Goal: Complete Application Form: Complete application form

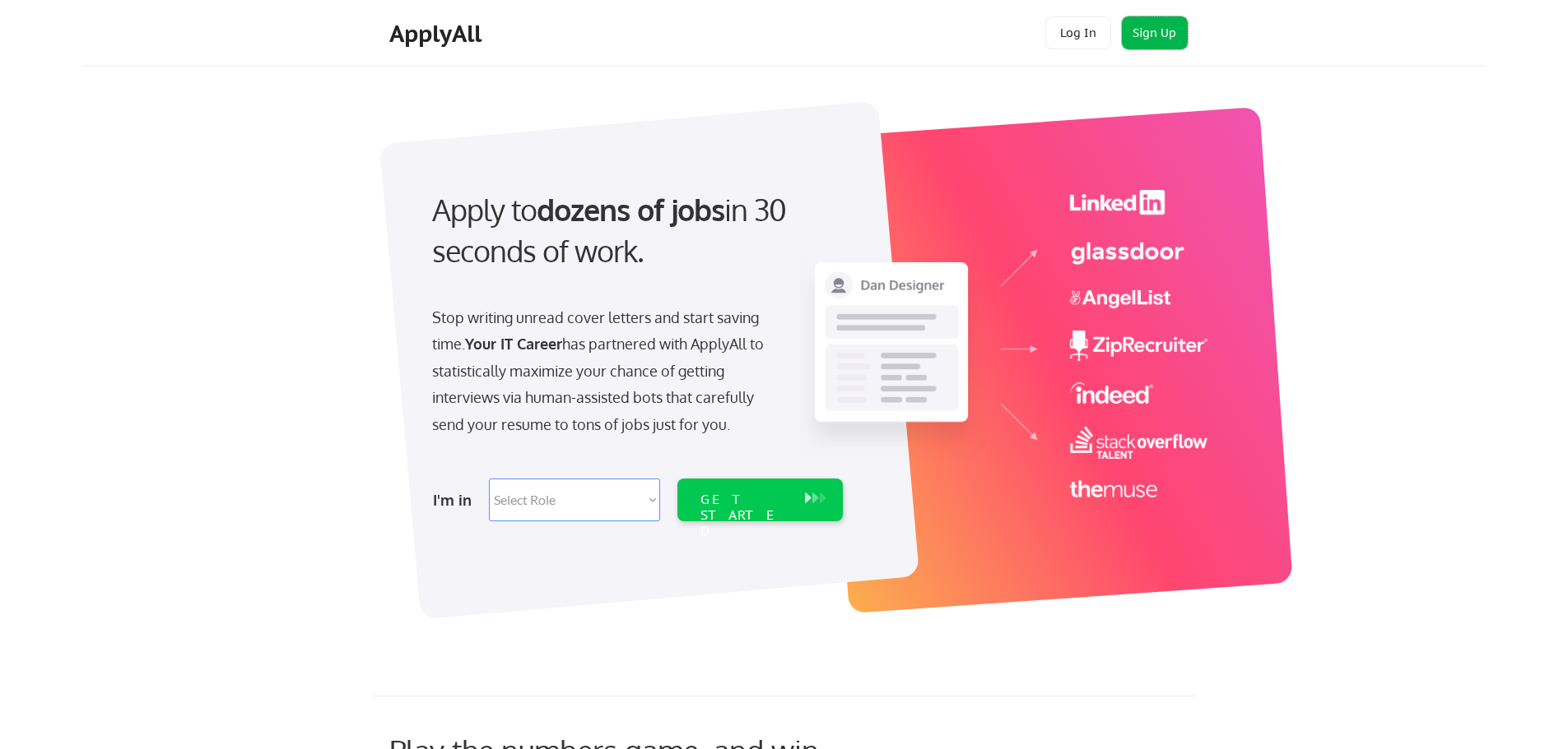
click at [1152, 31] on button "Sign Up" at bounding box center [1154, 32] width 66 height 33
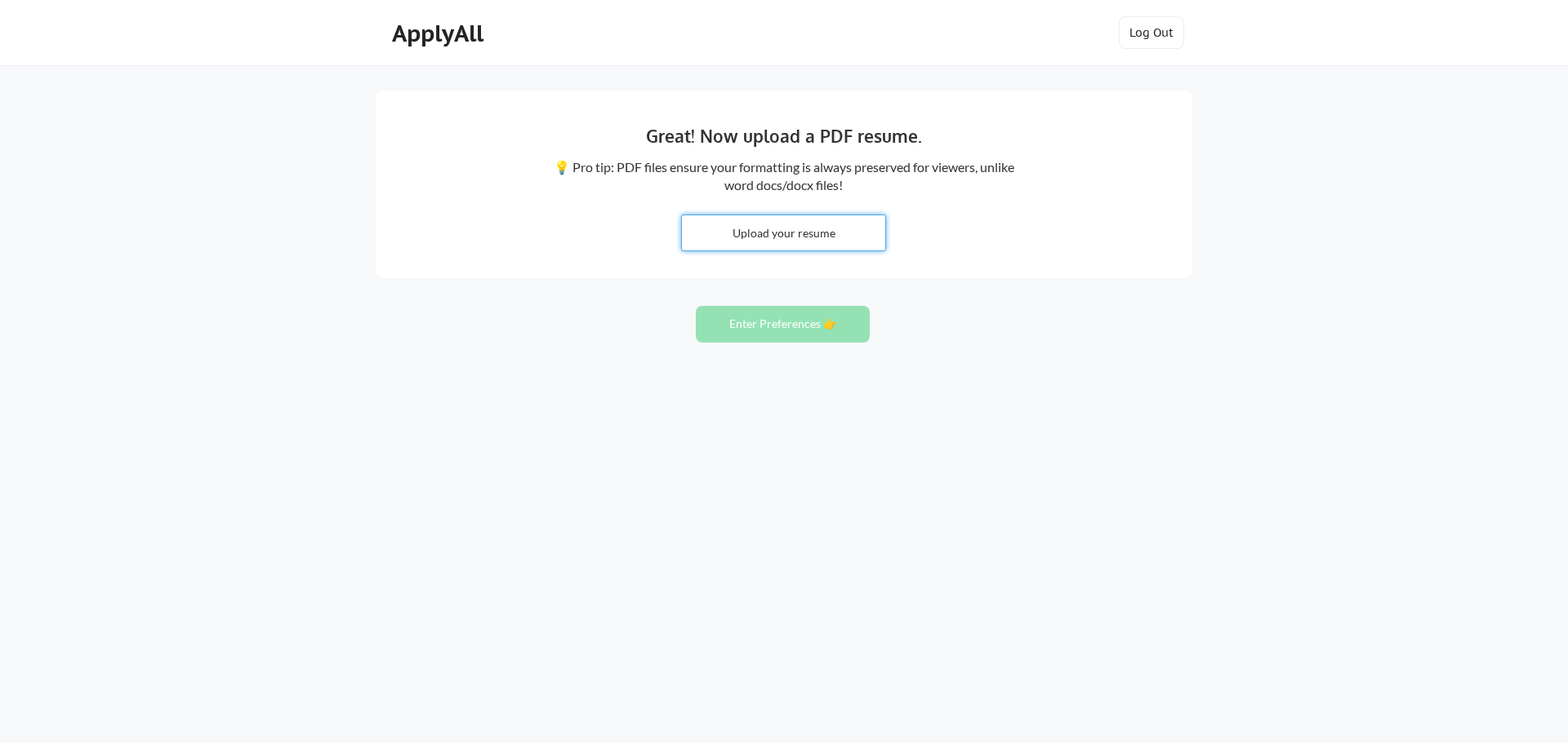
click at [776, 234] on input "file" at bounding box center [784, 232] width 203 height 35
type input "C:\fakepath\Senior IT AUDITOR.pdf"
click at [768, 331] on button "Enter Preferences 👉" at bounding box center [782, 324] width 174 height 36
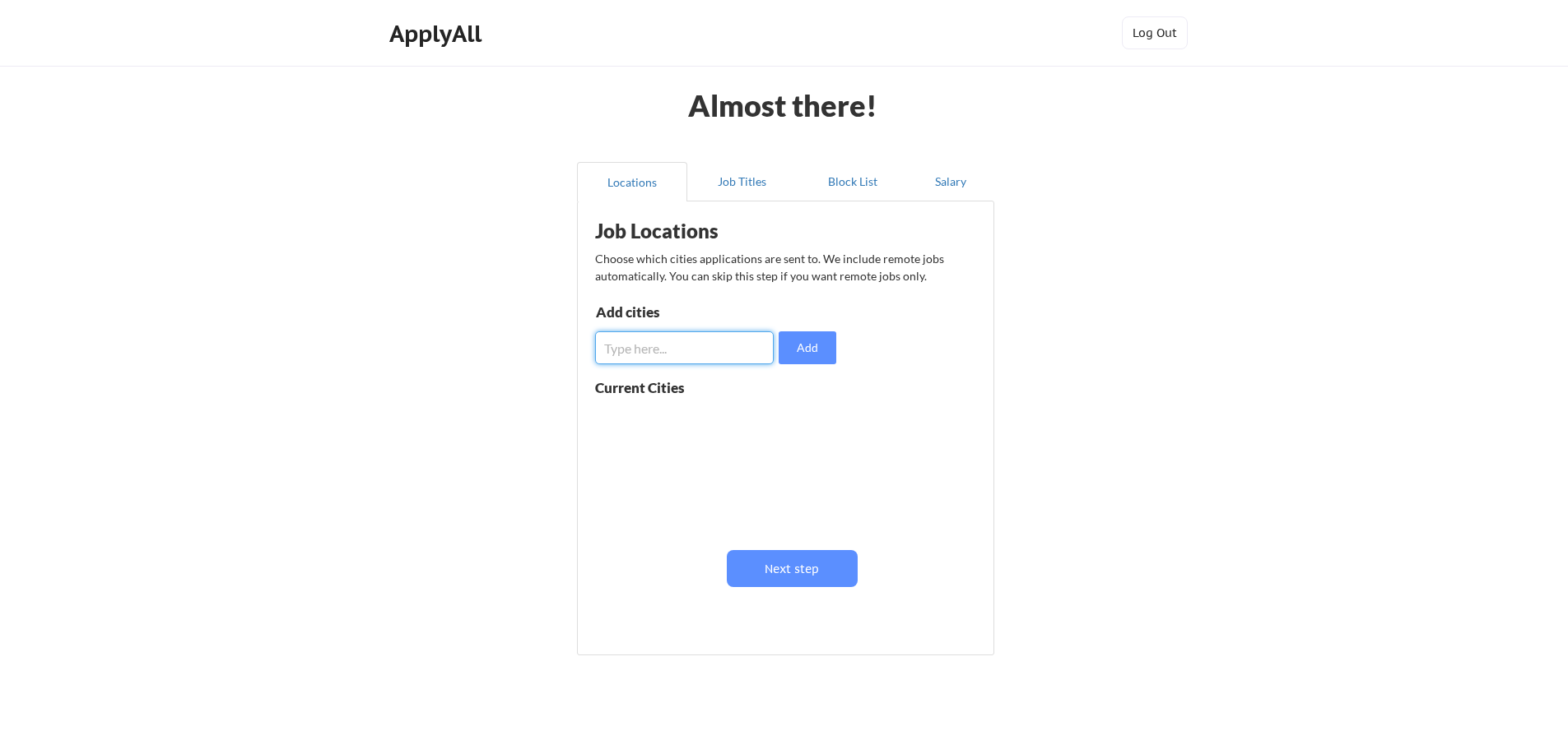
click at [724, 342] on input "input" at bounding box center [684, 348] width 179 height 33
type input "Katy"
click at [816, 346] on button "Add" at bounding box center [807, 348] width 57 height 33
click at [632, 347] on input "input" at bounding box center [684, 348] width 179 height 33
type input "Houston"
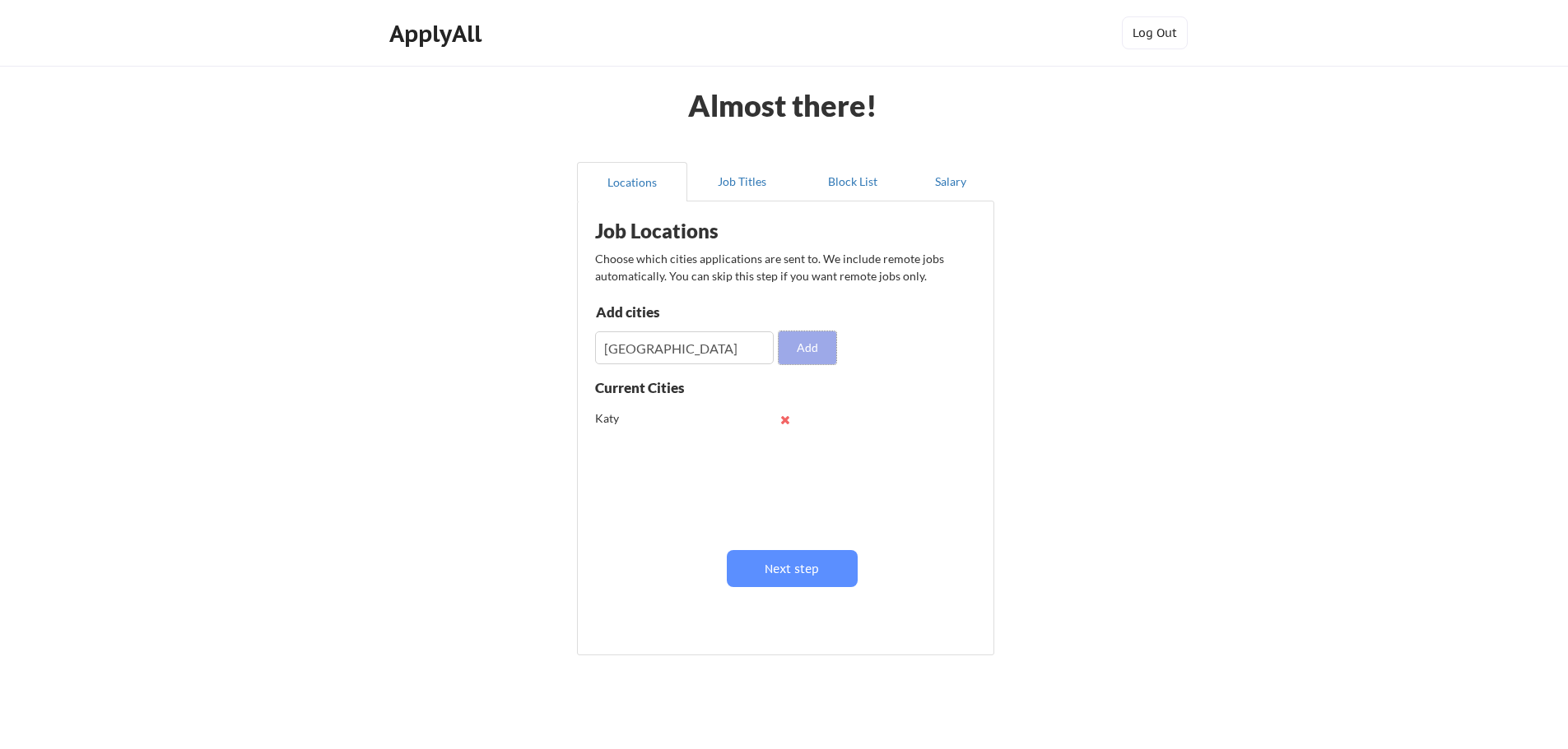
click at [819, 349] on button "Add" at bounding box center [807, 348] width 57 height 33
click at [783, 566] on button "Next step" at bounding box center [793, 568] width 131 height 37
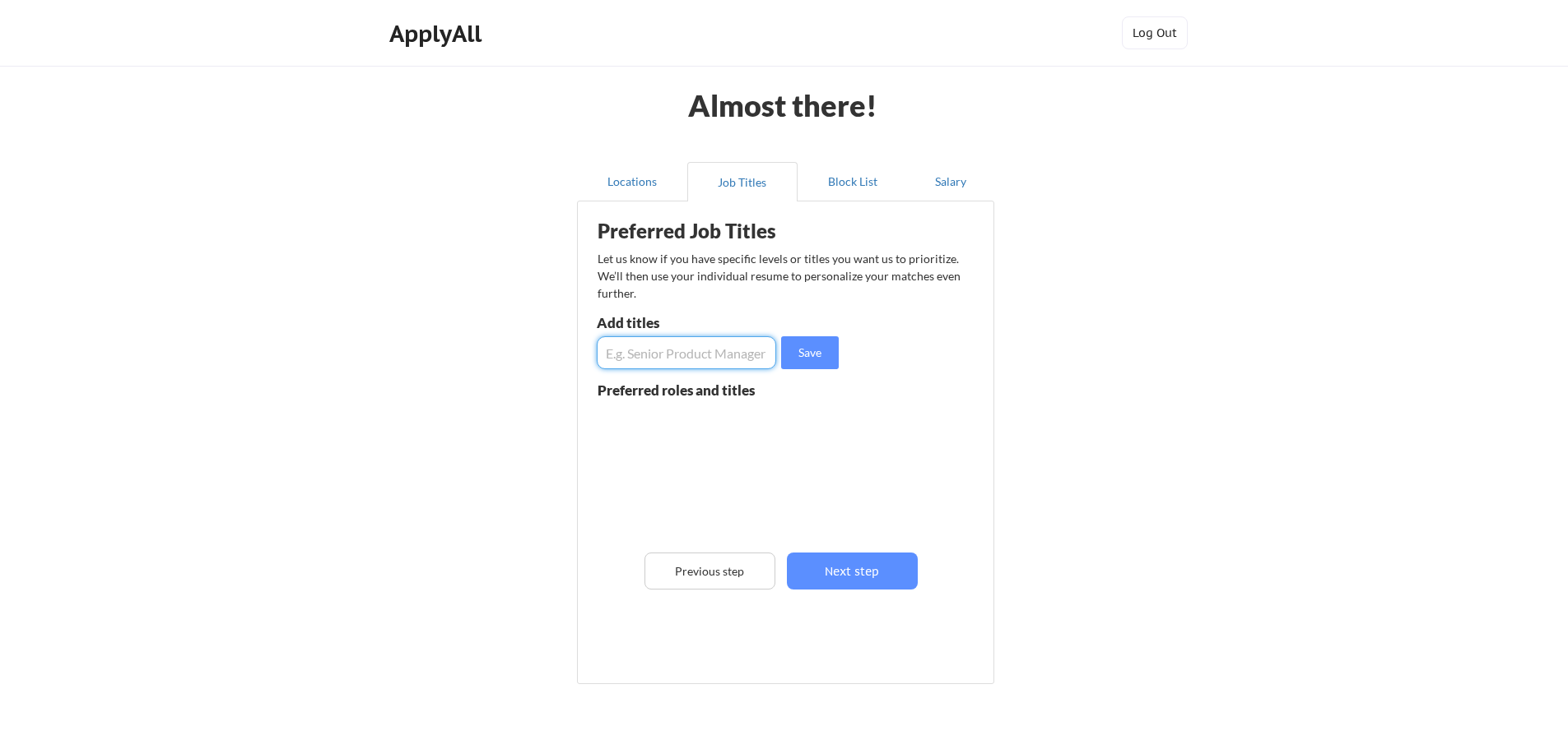
click at [626, 359] on input "input" at bounding box center [687, 353] width 180 height 33
type input "IT Auditor"
click at [808, 355] on button "Save" at bounding box center [810, 353] width 57 height 33
click at [670, 353] on input "input" at bounding box center [687, 353] width 180 height 33
type input "IT Audit Specialist"
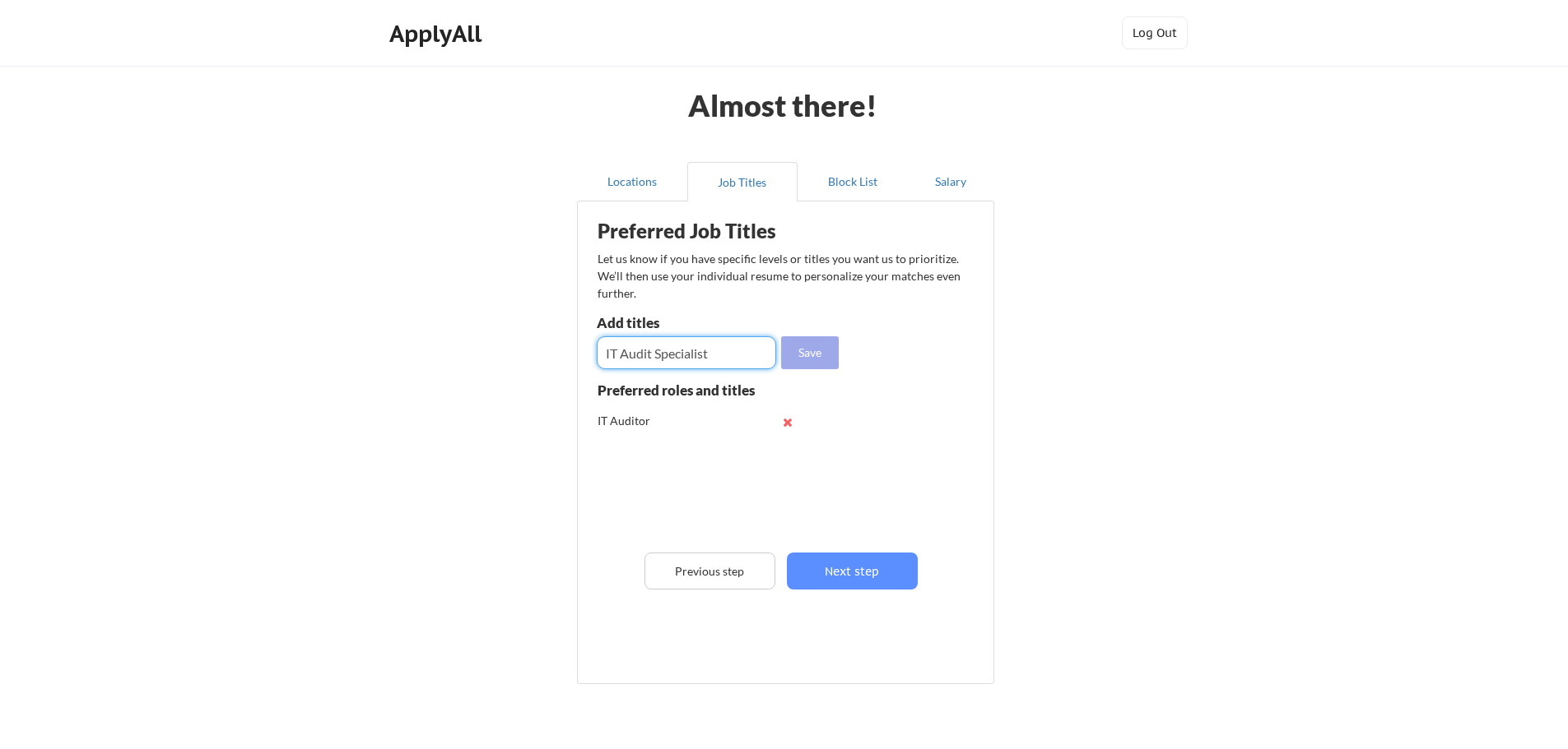
click at [804, 353] on button "Save" at bounding box center [810, 353] width 57 height 33
click at [612, 360] on input "input" at bounding box center [687, 353] width 180 height 33
type input "S"
type input "IT Security Analyst (Controls Tester)"
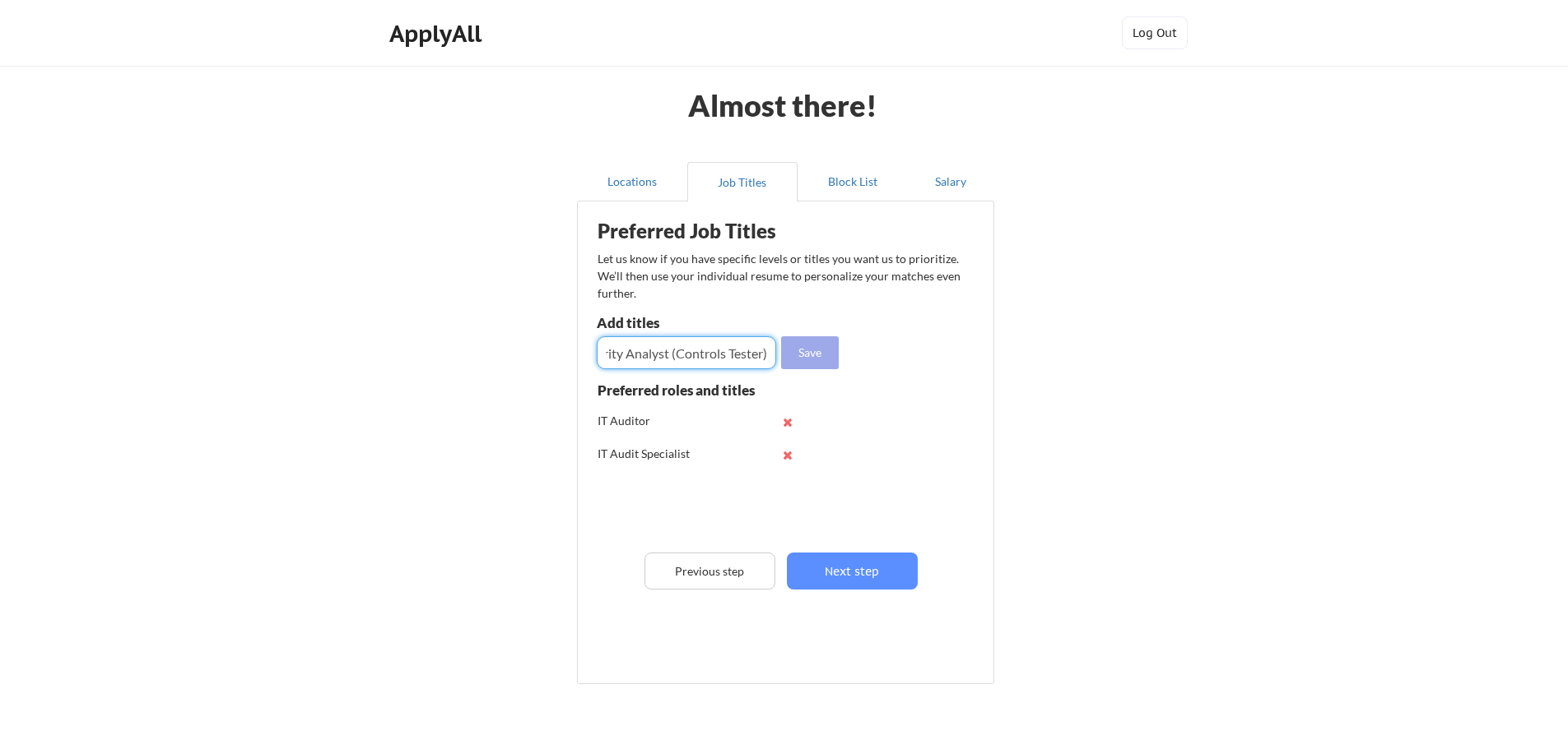
scroll to position [0, 0]
click at [801, 345] on button "Save" at bounding box center [810, 353] width 57 height 33
click at [636, 354] on input "input" at bounding box center [687, 353] width 180 height 33
type input "Compliance/GRC Analyst"
click at [809, 348] on button "Save" at bounding box center [810, 353] width 57 height 33
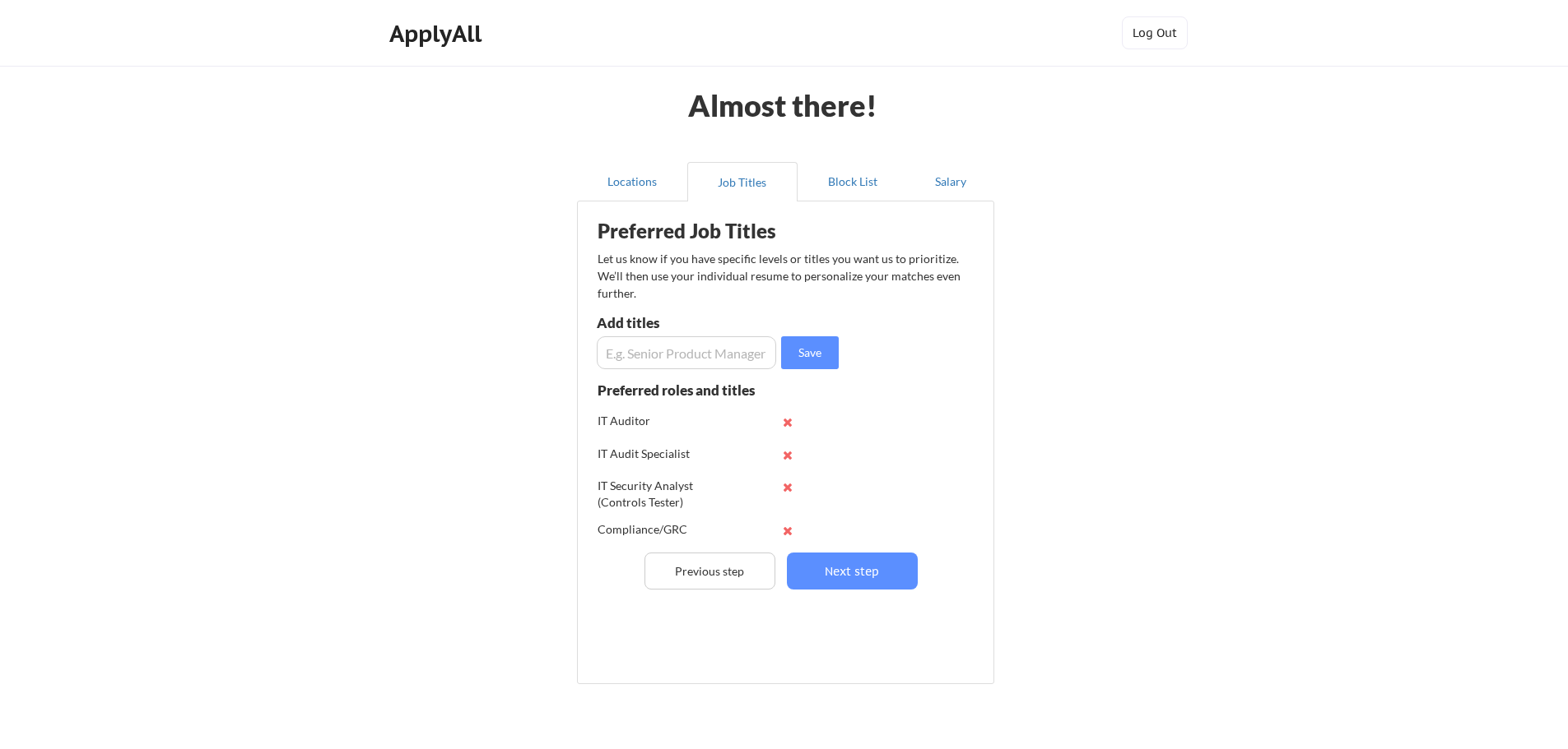
click at [662, 362] on input "input" at bounding box center [687, 353] width 180 height 33
type input "GRC Specialist"
click at [809, 352] on button "Save" at bounding box center [810, 353] width 57 height 33
paste input "GRC Program Manager"
type input "GRC Program Manager"
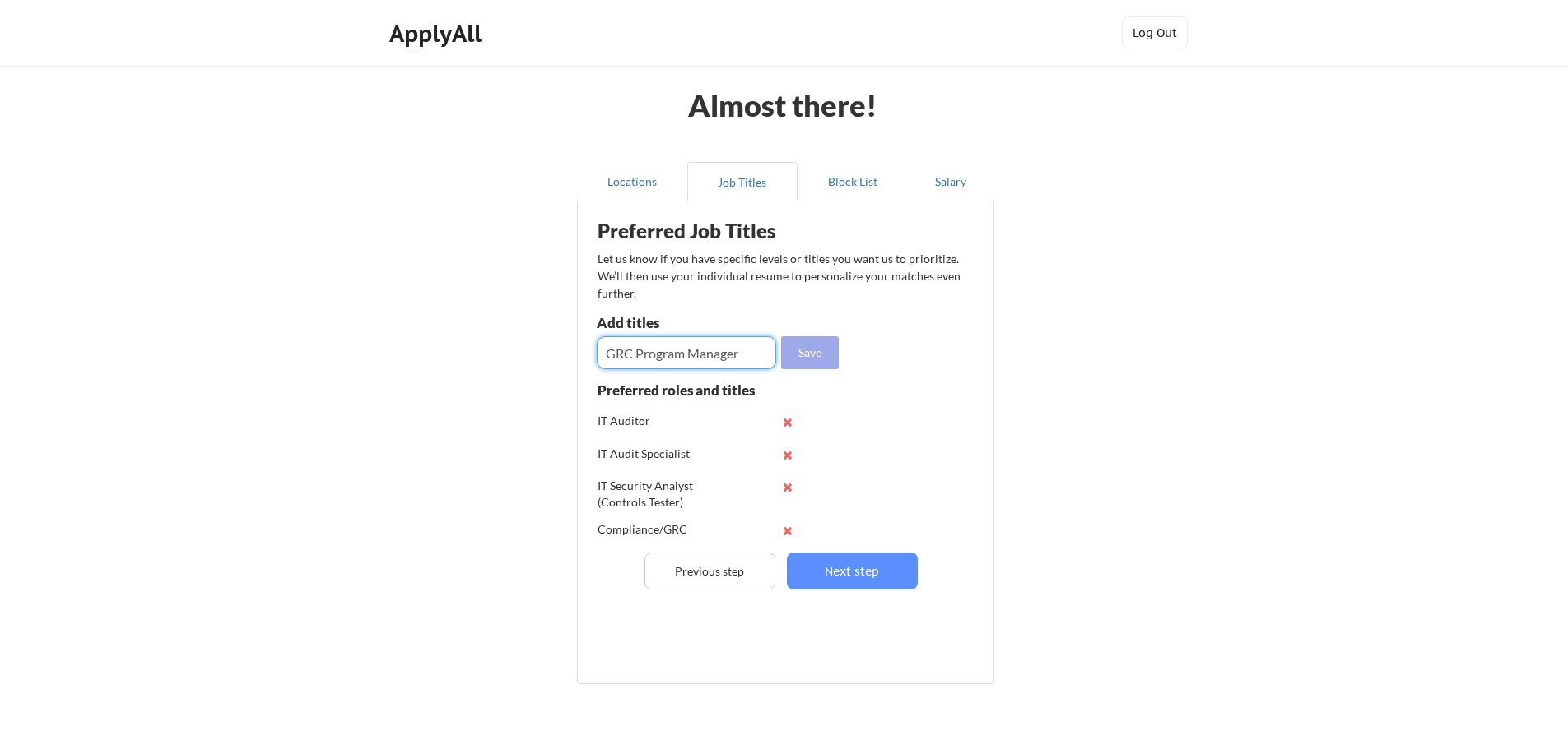
click at [809, 350] on button "Save" at bounding box center [810, 353] width 57 height 33
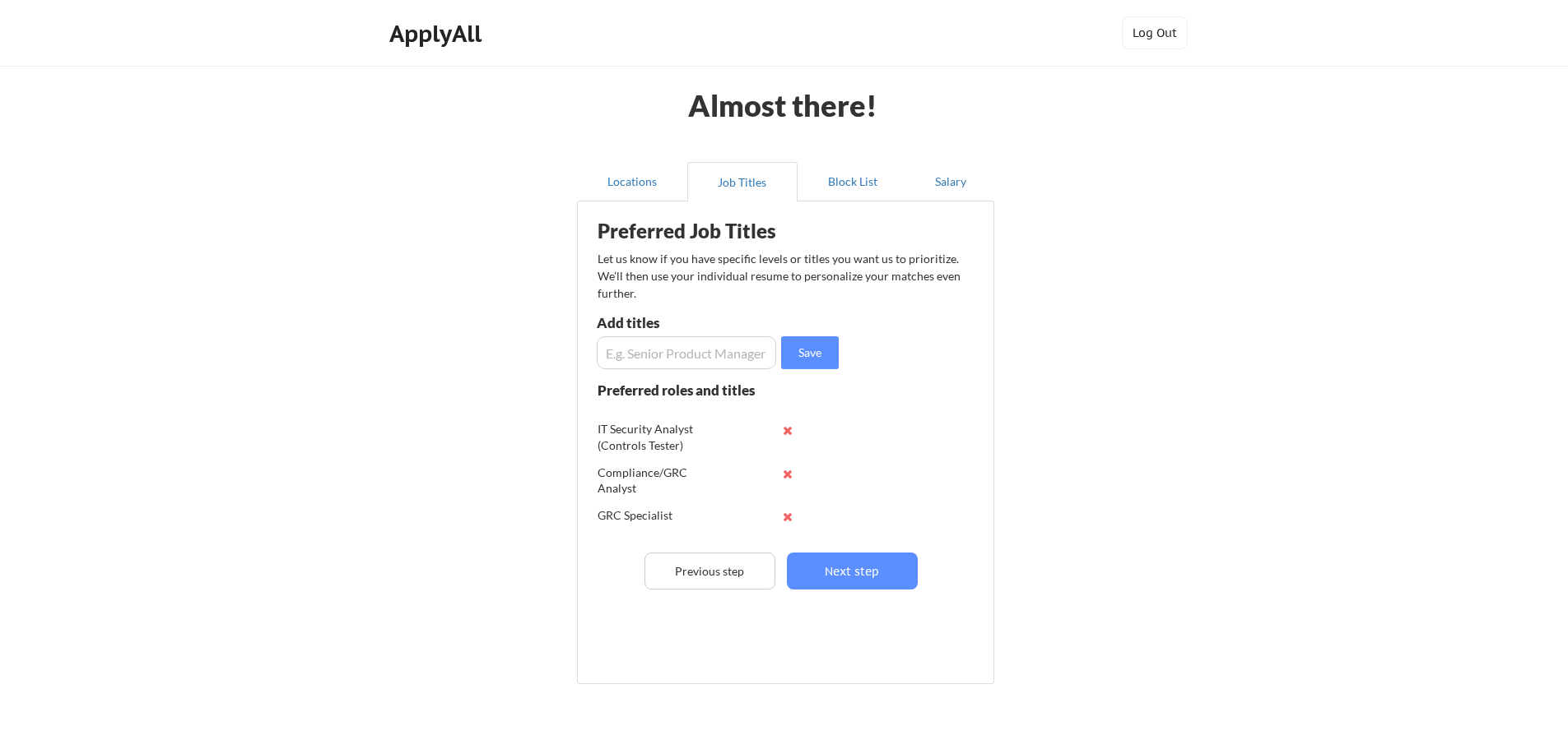
scroll to position [98, 0]
paste input "Risk and Compliance Analyst"
type input "Risk and Compliance Analyst"
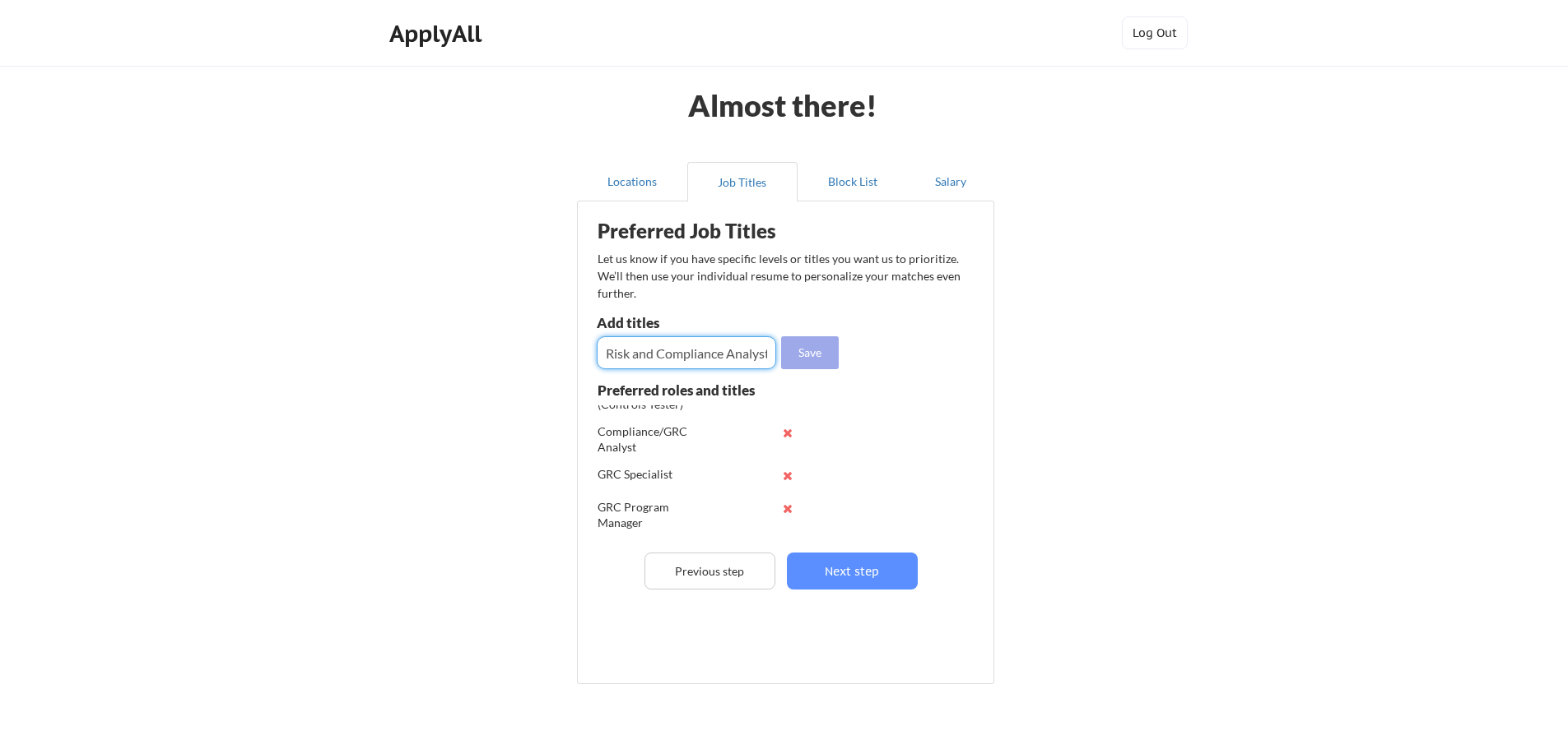
click at [810, 357] on button "Save" at bounding box center [810, 353] width 57 height 33
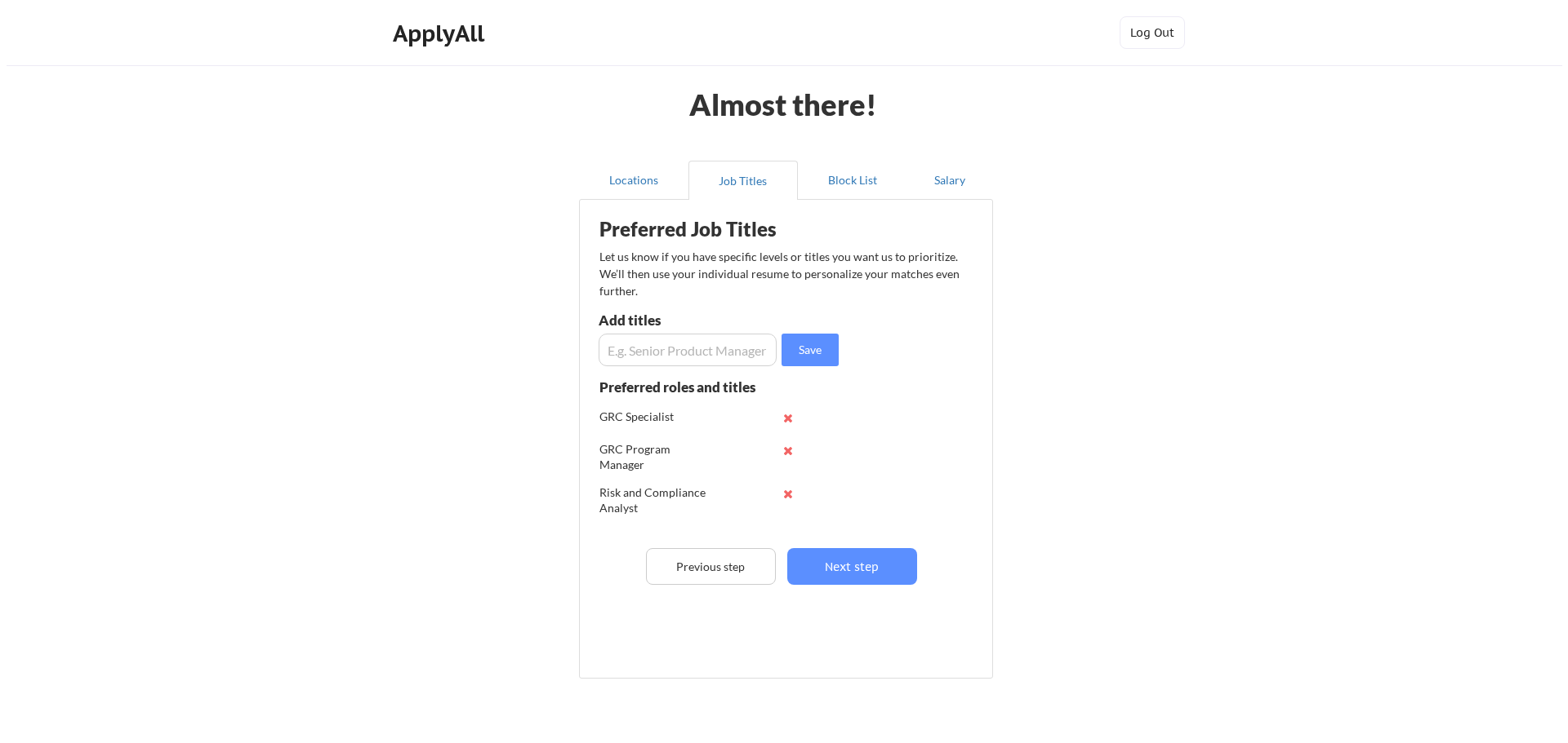
scroll to position [172, 0]
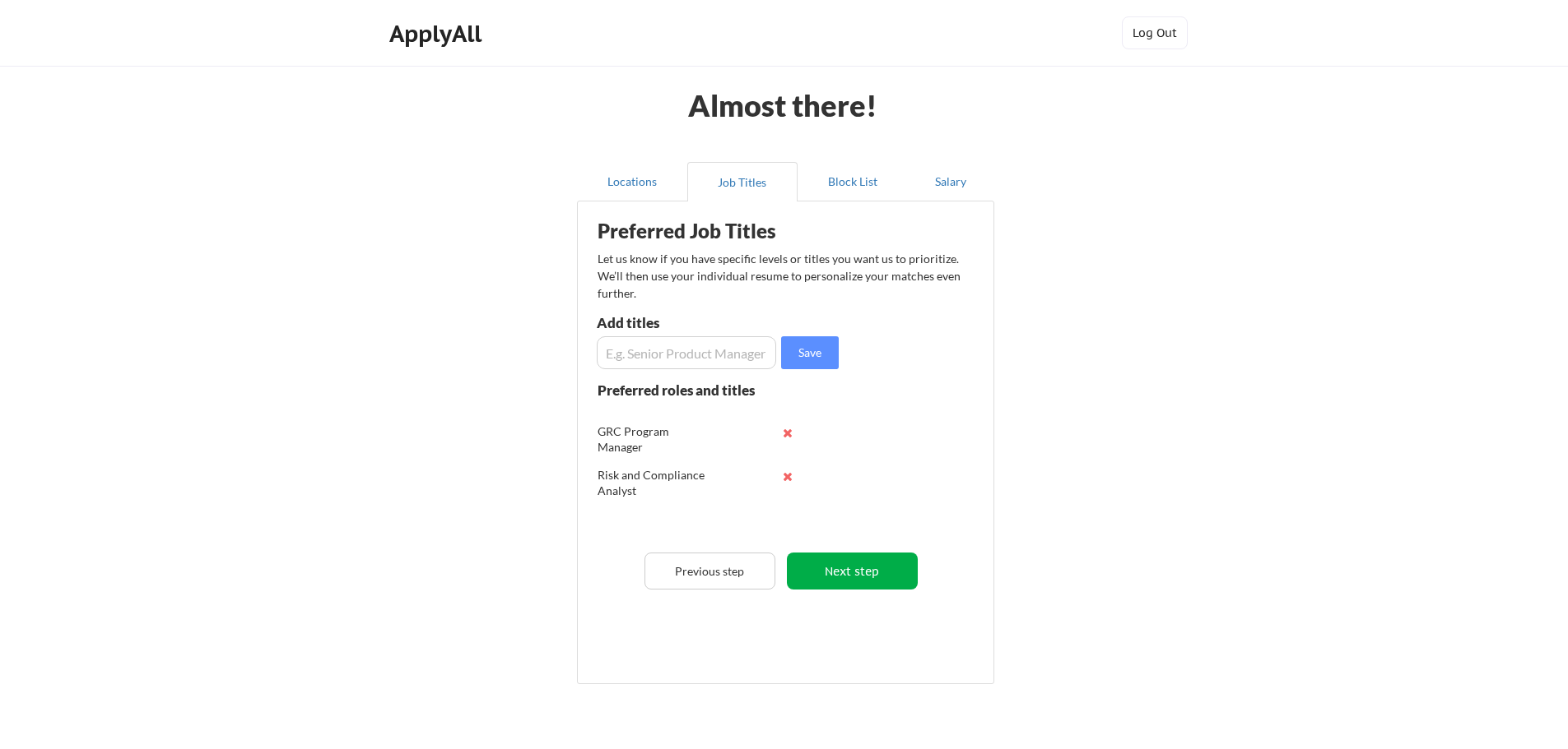
click at [818, 580] on button "Next step" at bounding box center [853, 570] width 131 height 37
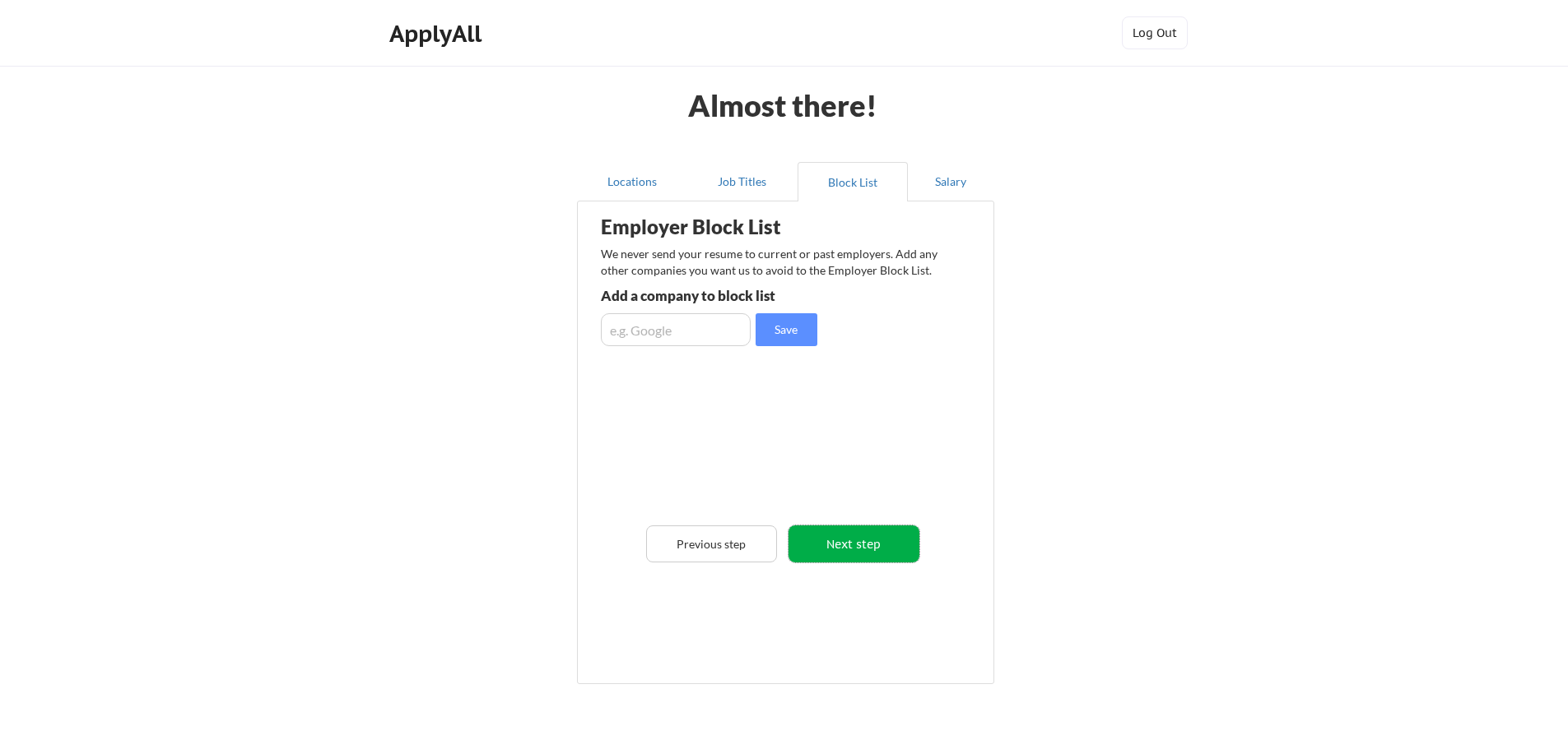
click at [851, 543] on button "Next step" at bounding box center [854, 544] width 131 height 37
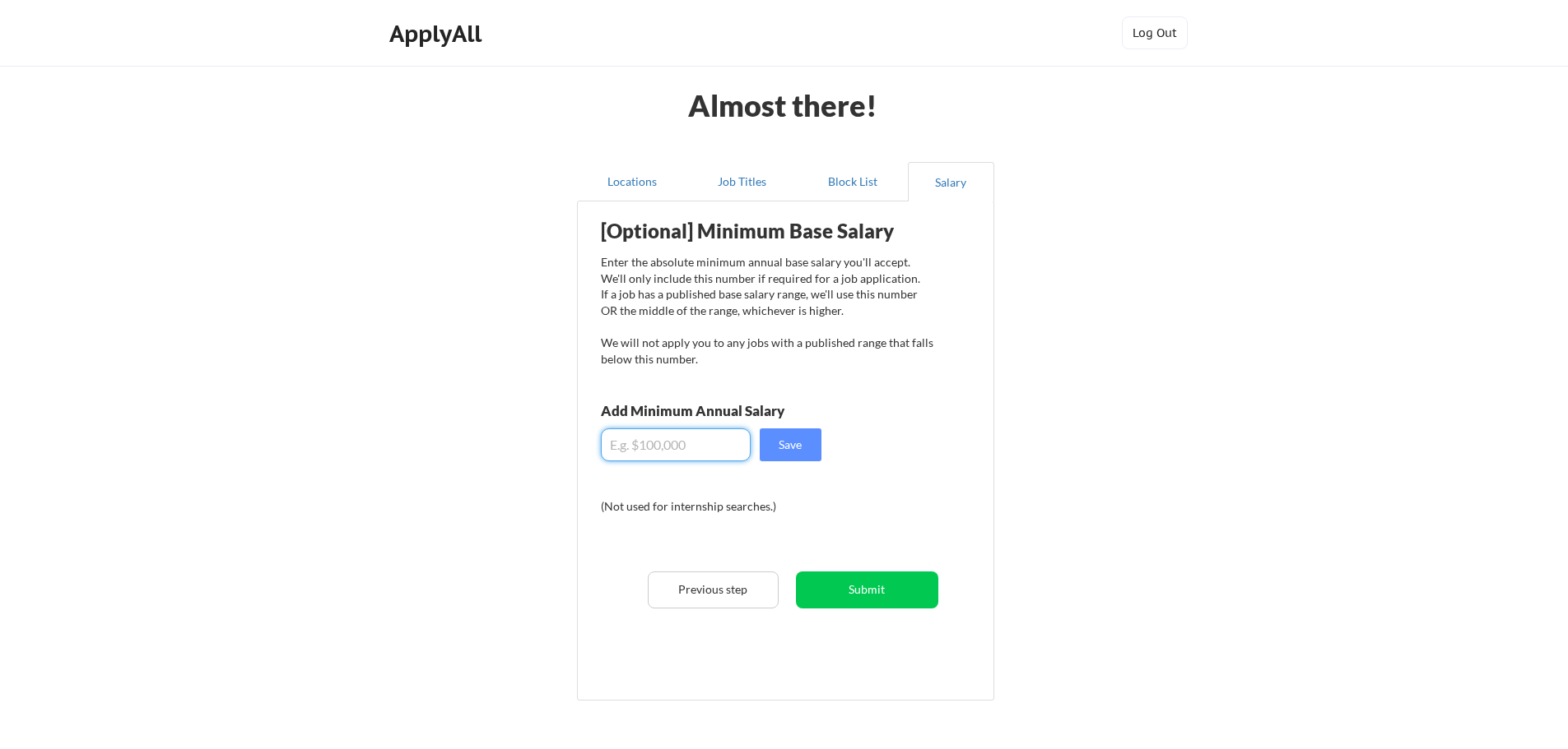
click at [654, 453] on input "input" at bounding box center [675, 445] width 150 height 33
type input "$90,000"
click at [793, 441] on button "Save" at bounding box center [790, 445] width 62 height 33
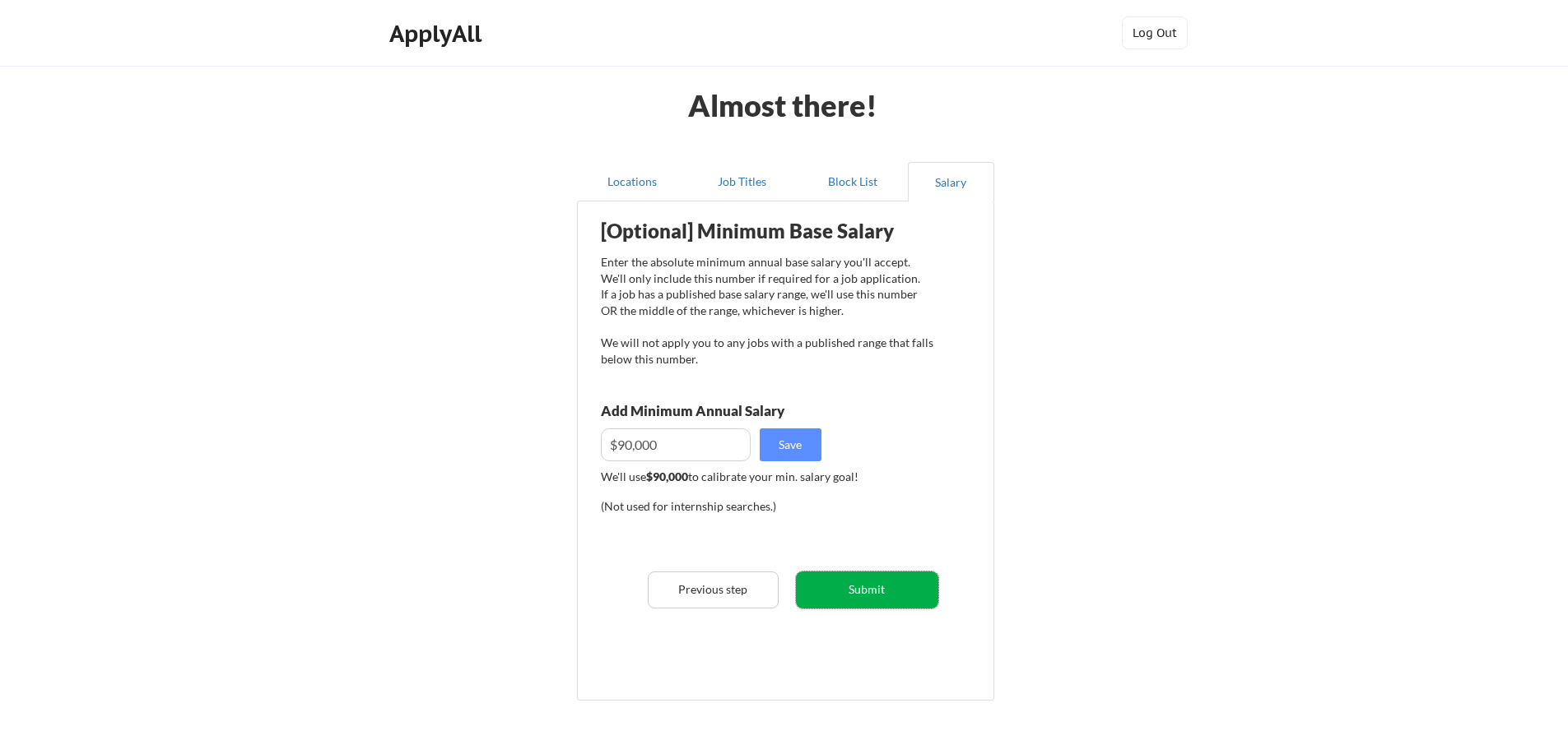
click at [862, 589] on button "Submit" at bounding box center [867, 589] width 143 height 37
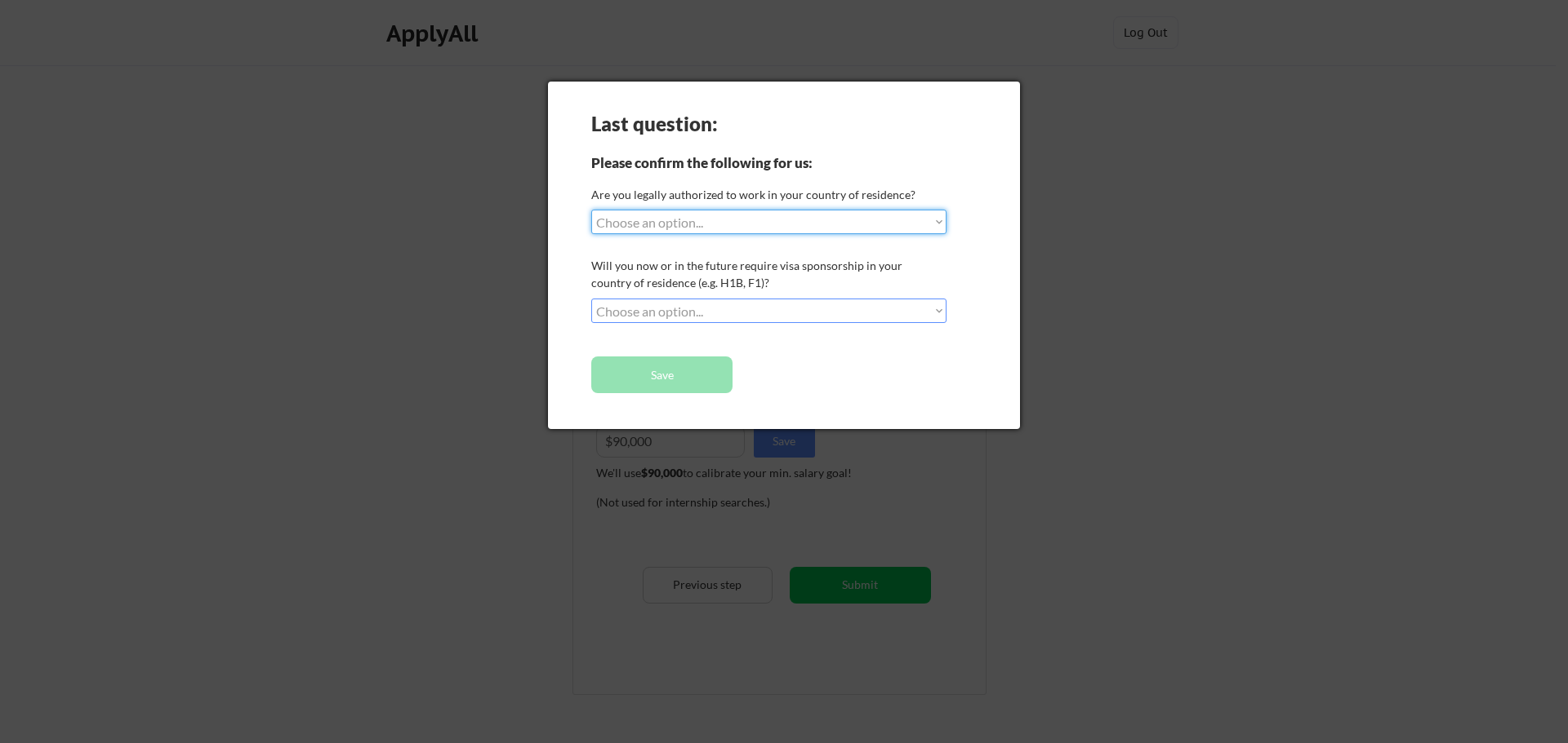
click at [940, 220] on select "Choose an option... Yes, I am a US Citizen Yes, I am a Canadian Citizen Yes, I …" at bounding box center [768, 222] width 355 height 25
select select ""yes__i_am_a_us_citizen""
click at [591, 210] on select "Choose an option... Yes, I am a US Citizen Yes, I am a Canadian Citizen Yes, I …" at bounding box center [768, 222] width 355 height 25
click at [752, 313] on select "Choose an option... No, I will not need sponsorship Yes, I will need sponsorship" at bounding box center [768, 311] width 355 height 25
select select ""no__i_will_not_need_sponsorship""
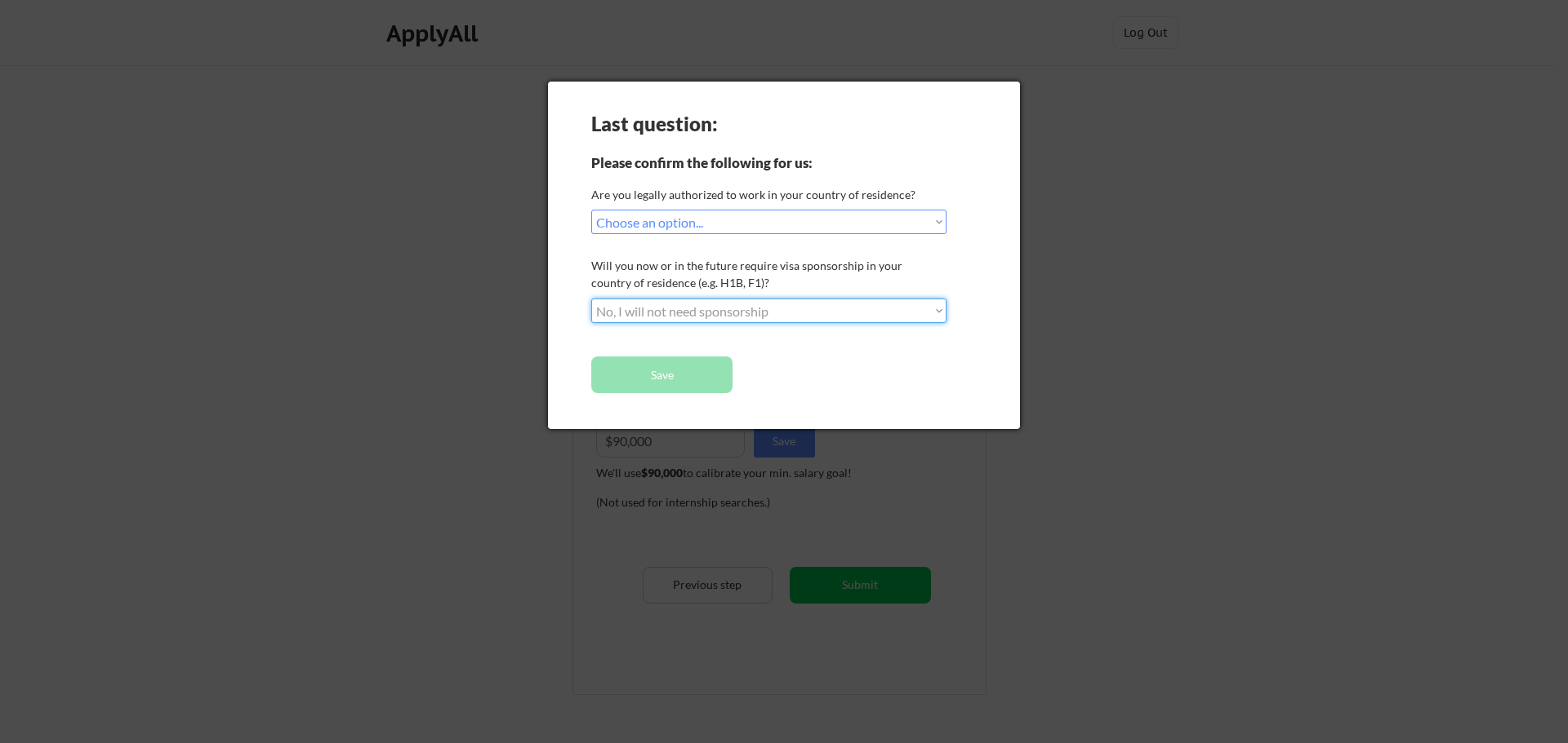
click at [591, 299] on select "Choose an option... No, I will not need sponsorship Yes, I will need sponsorship" at bounding box center [768, 311] width 355 height 25
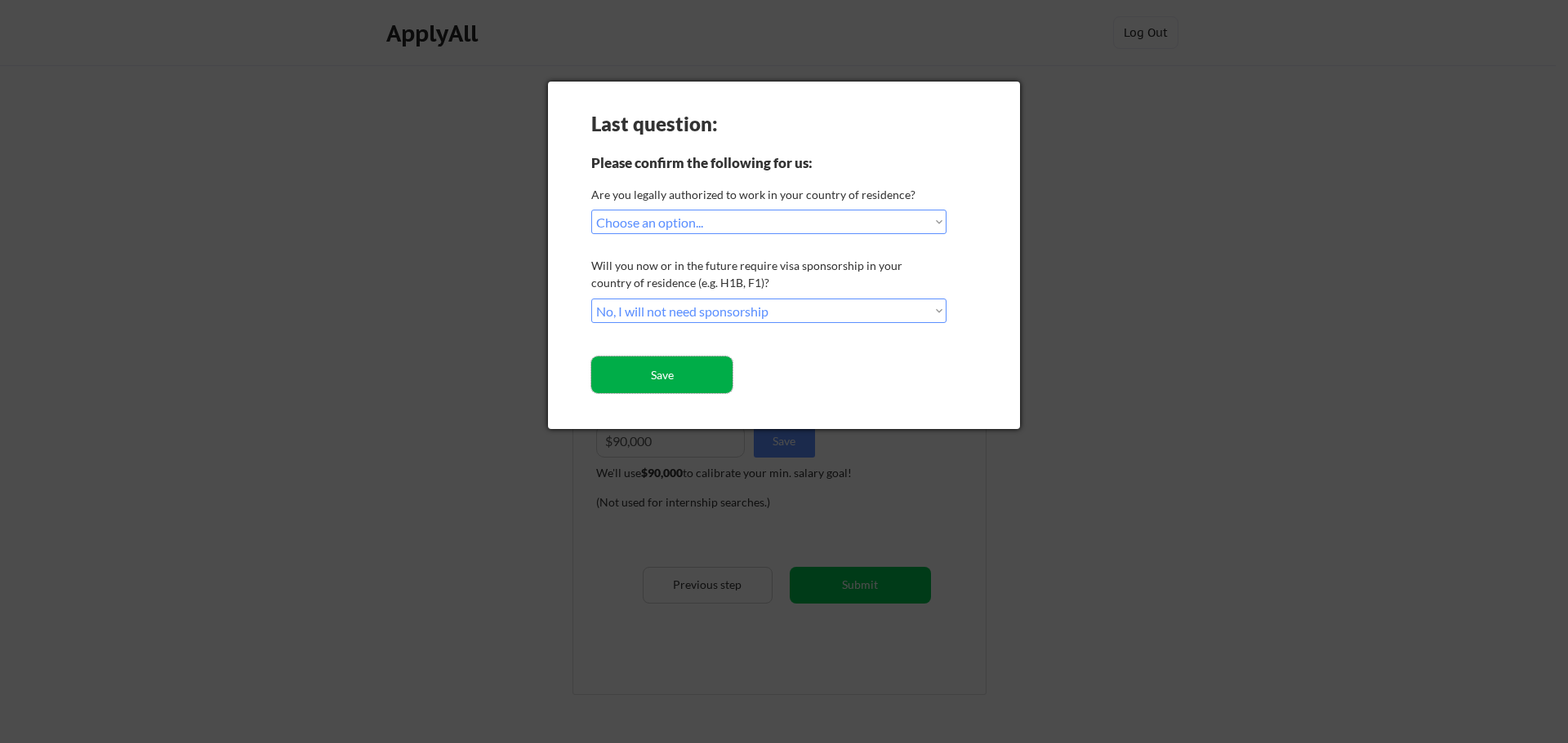
click at [657, 378] on button "Save" at bounding box center [662, 375] width 142 height 36
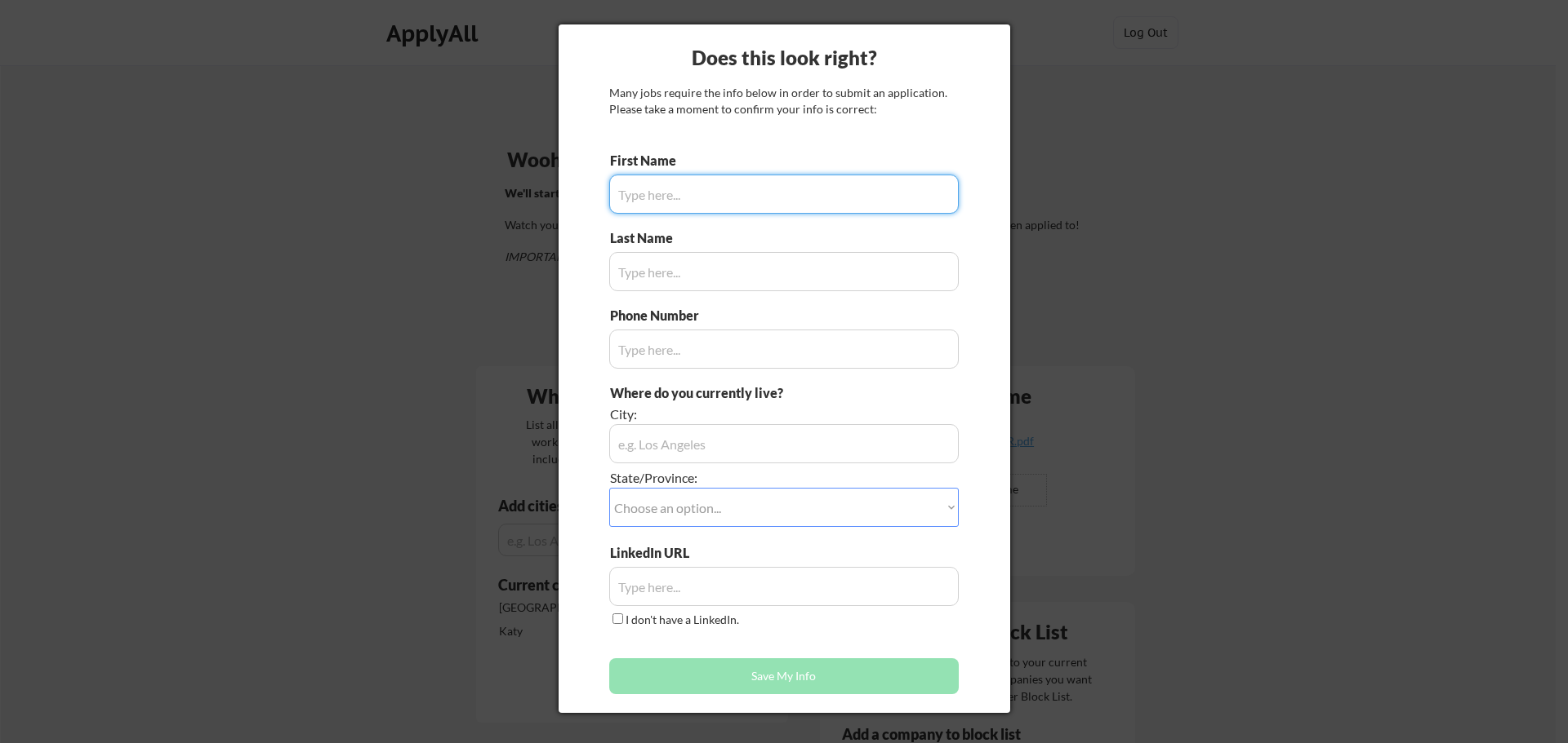
click at [647, 191] on input "input" at bounding box center [784, 194] width 349 height 39
type input "Margaret"
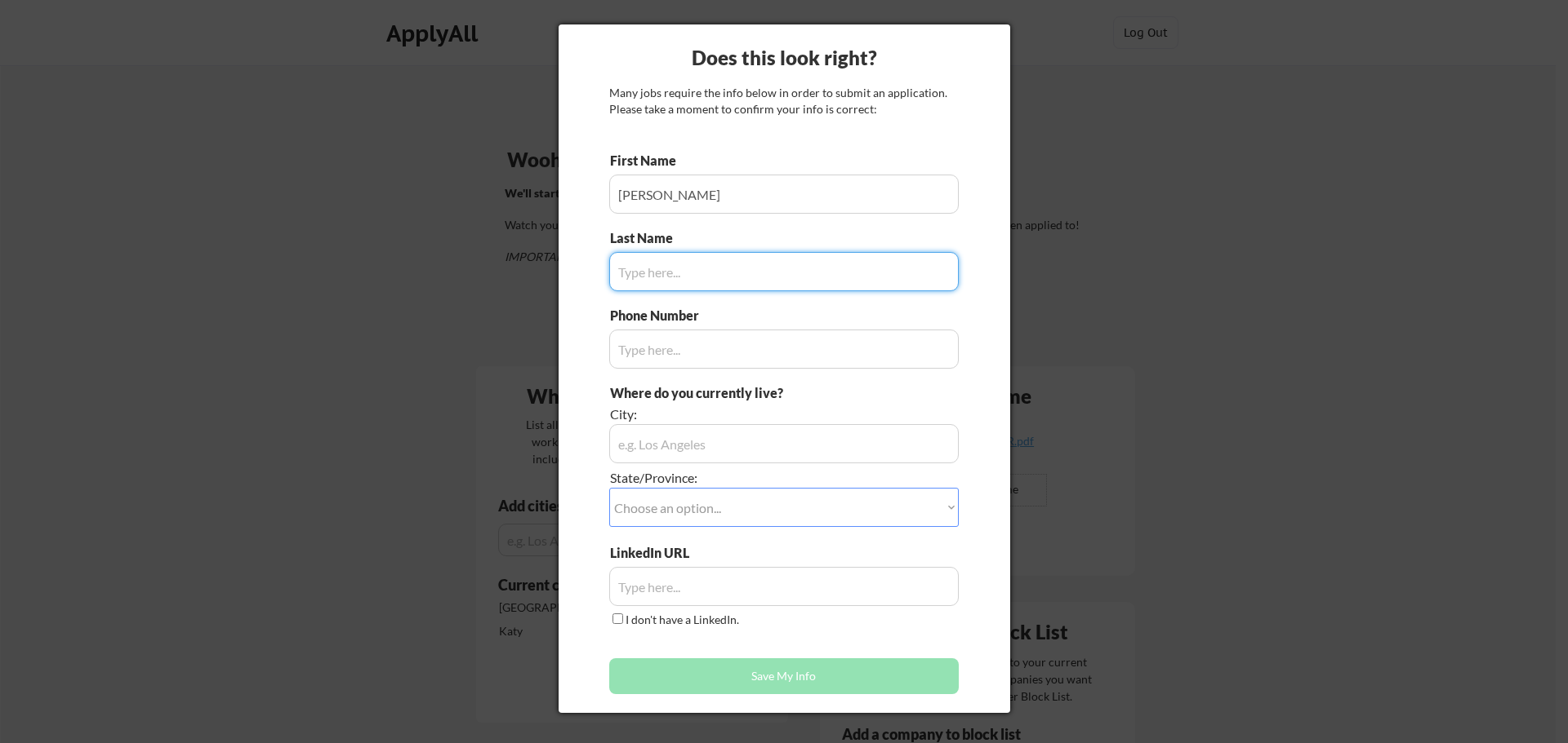
click at [624, 270] on input "input" at bounding box center [784, 271] width 349 height 39
type input "Ajiboye"
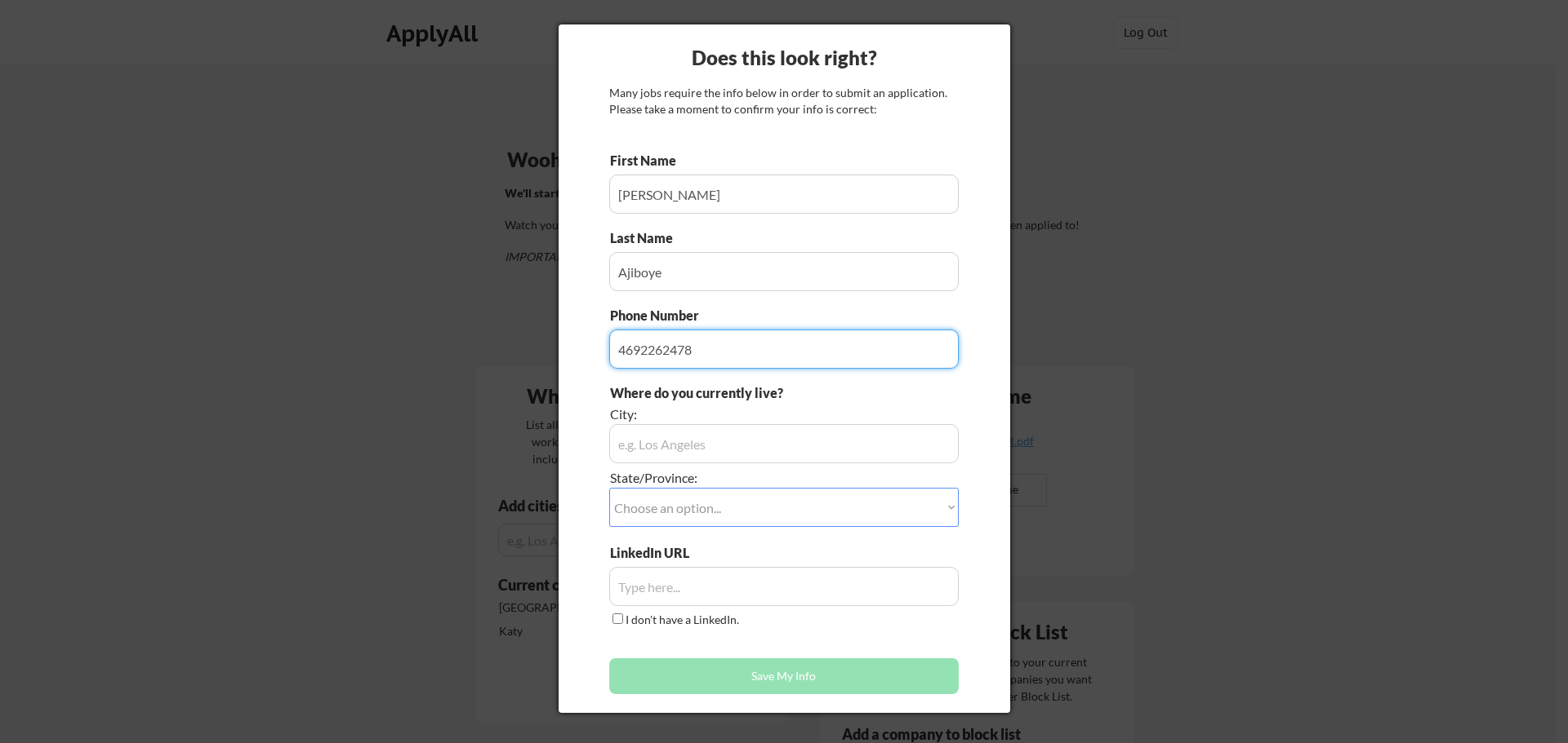
type input "4692262478"
click at [660, 448] on input "input" at bounding box center [784, 444] width 349 height 39
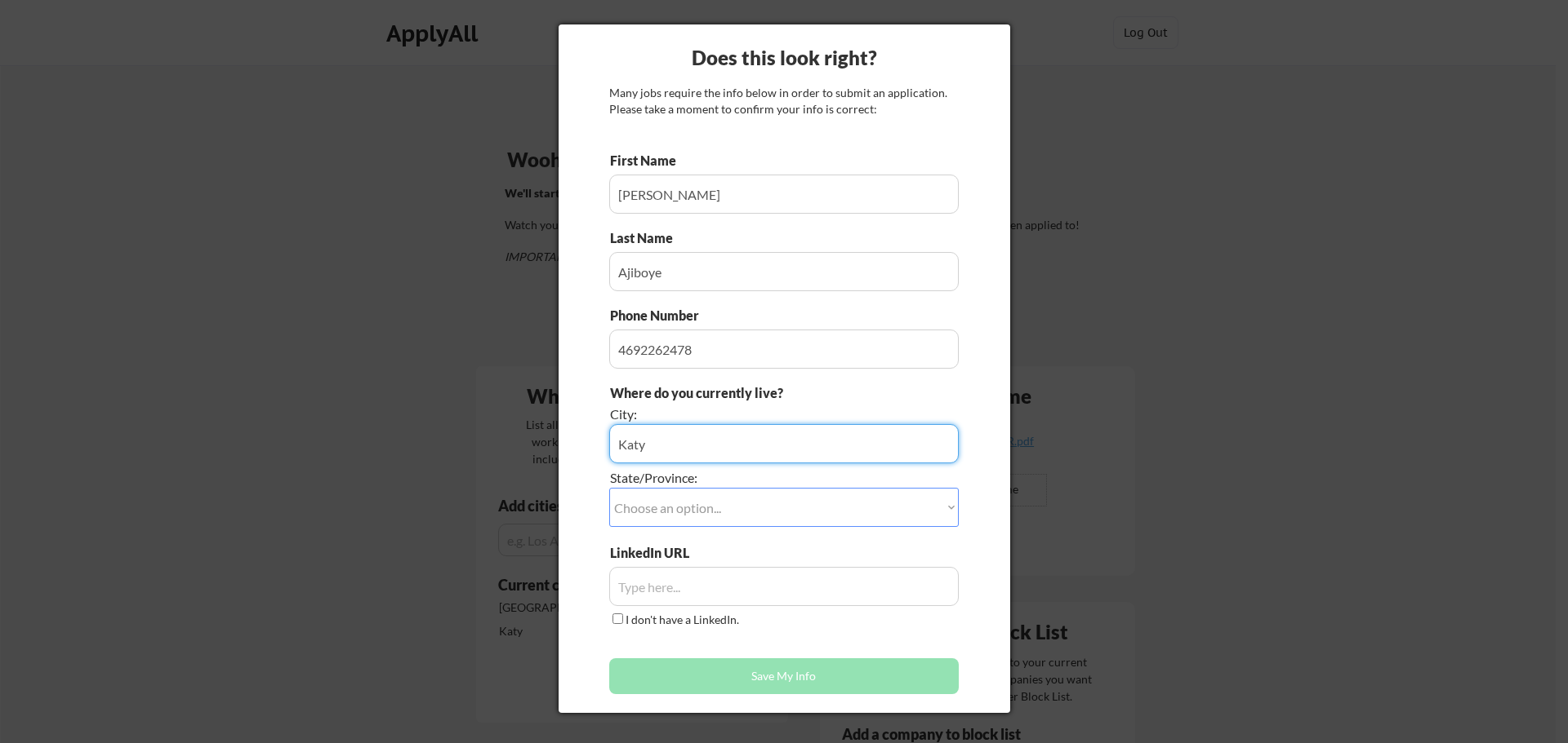
type input "Katy"
click at [632, 509] on select "Choose an option... Other/Not Applicable Alabama Alaska Alberta Arizona Arkansa…" at bounding box center [784, 507] width 349 height 39
click at [703, 508] on select "Choose an option... Other/Not Applicable Alabama Alaska Alberta Arizona Arkansa…" at bounding box center [784, 507] width 349 height 39
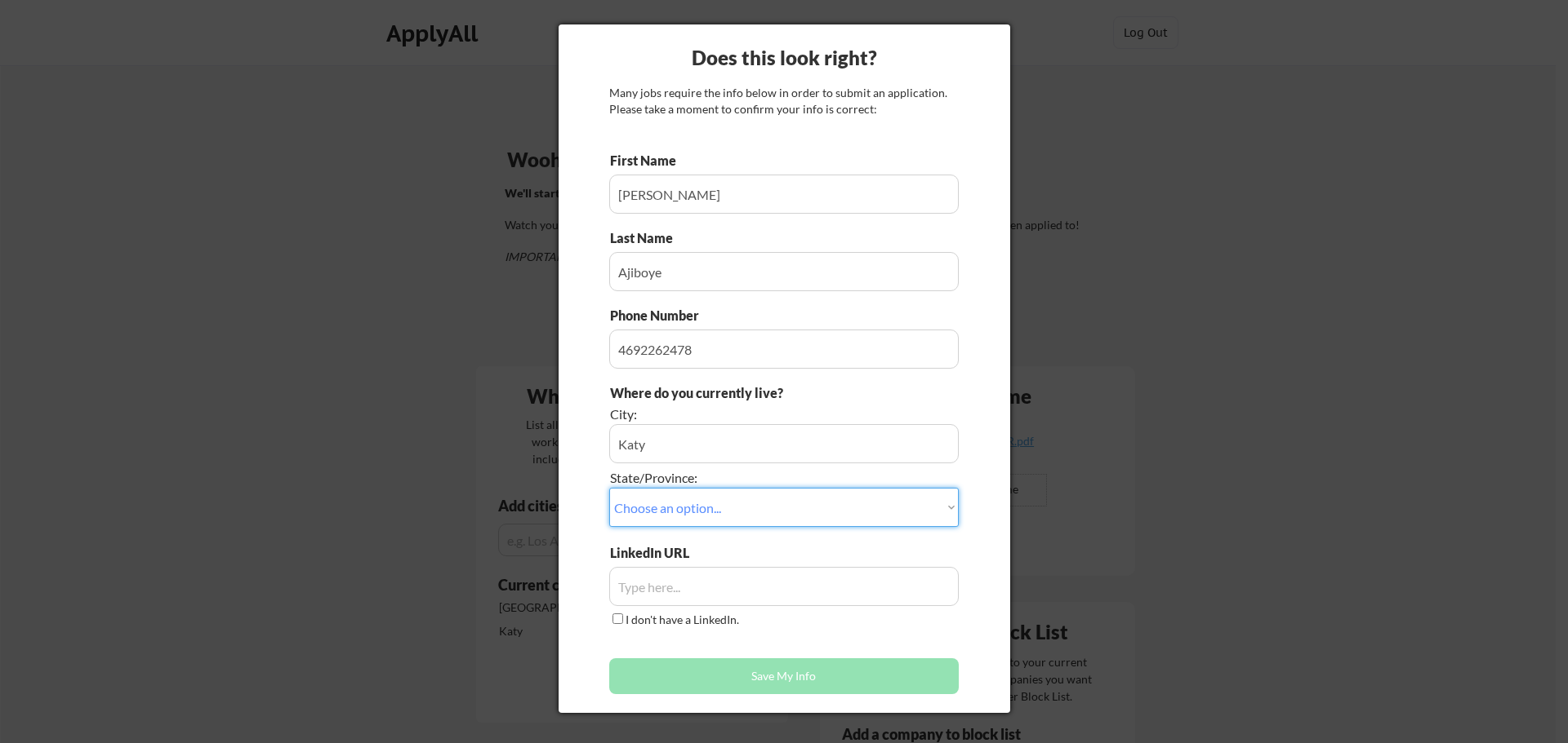
select select ""Texas""
click at [609, 488] on select "Choose an option... Other/Not Applicable Alabama Alaska Alberta Arizona Arkansa…" at bounding box center [784, 507] width 349 height 39
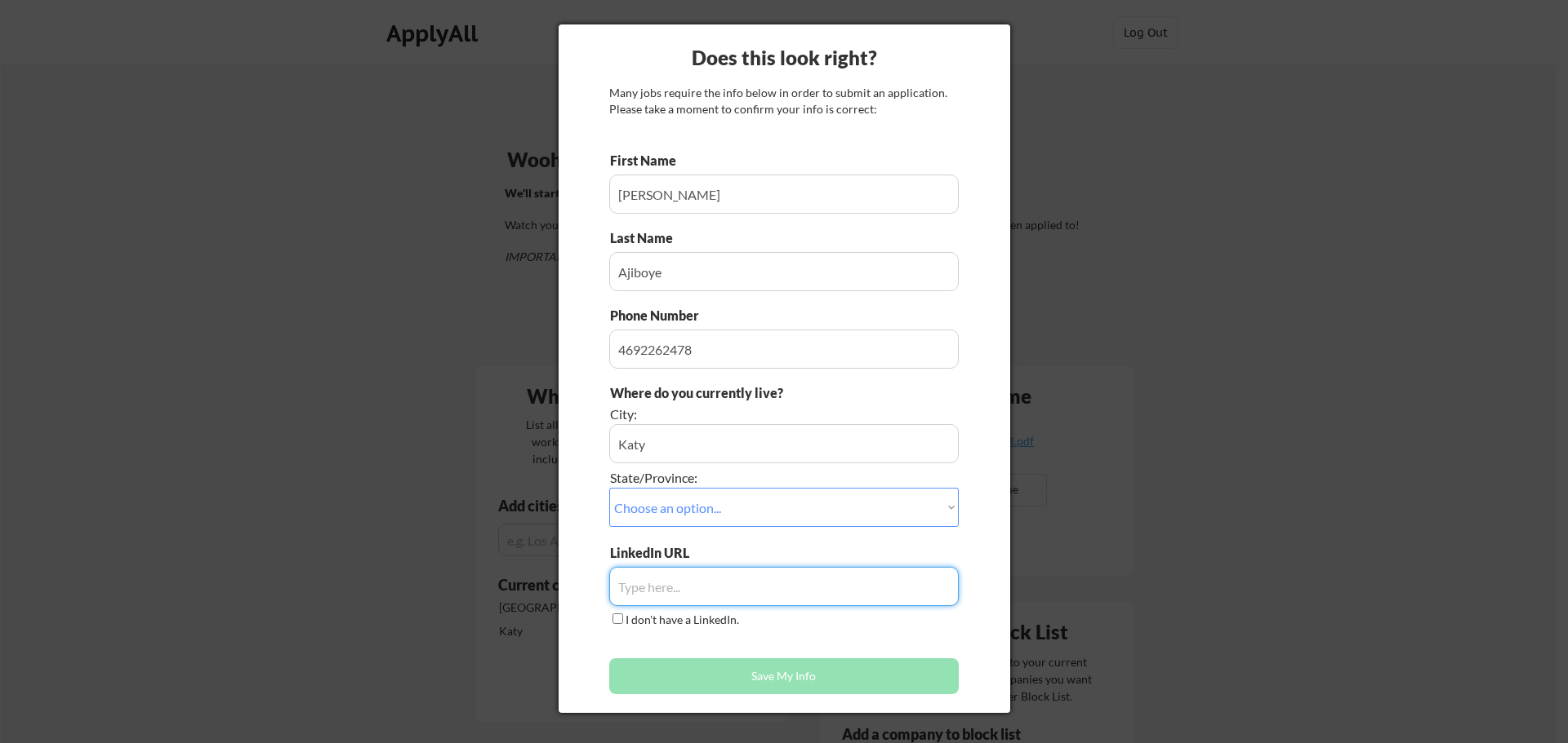
click at [643, 587] on input "input" at bounding box center [784, 586] width 349 height 39
paste input "http://www.linkedin.com/in/margaret-ajiboye"
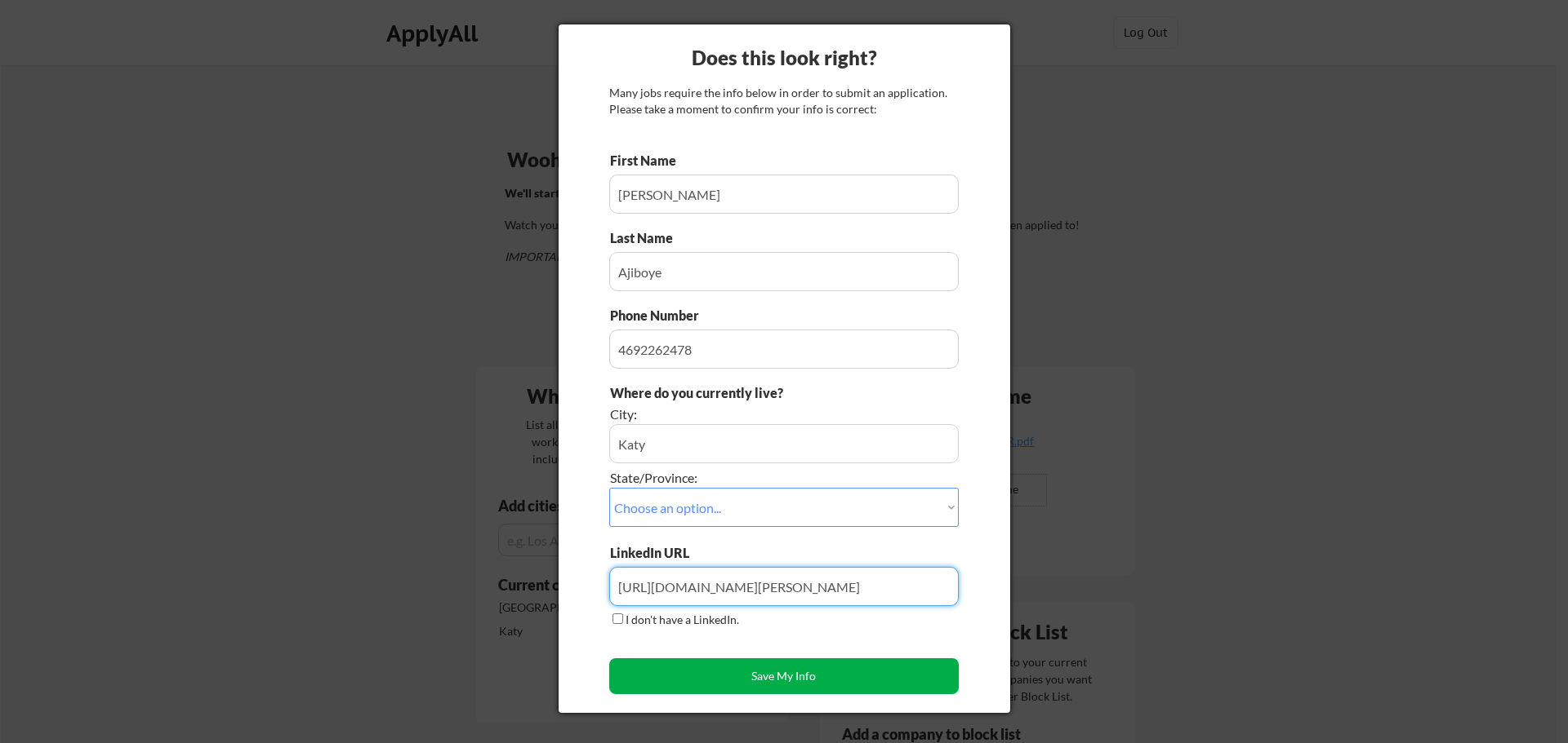
type input "http://www.linkedin.com/in/margaret-ajiboye"
click at [774, 688] on button "Save My Info" at bounding box center [784, 676] width 349 height 36
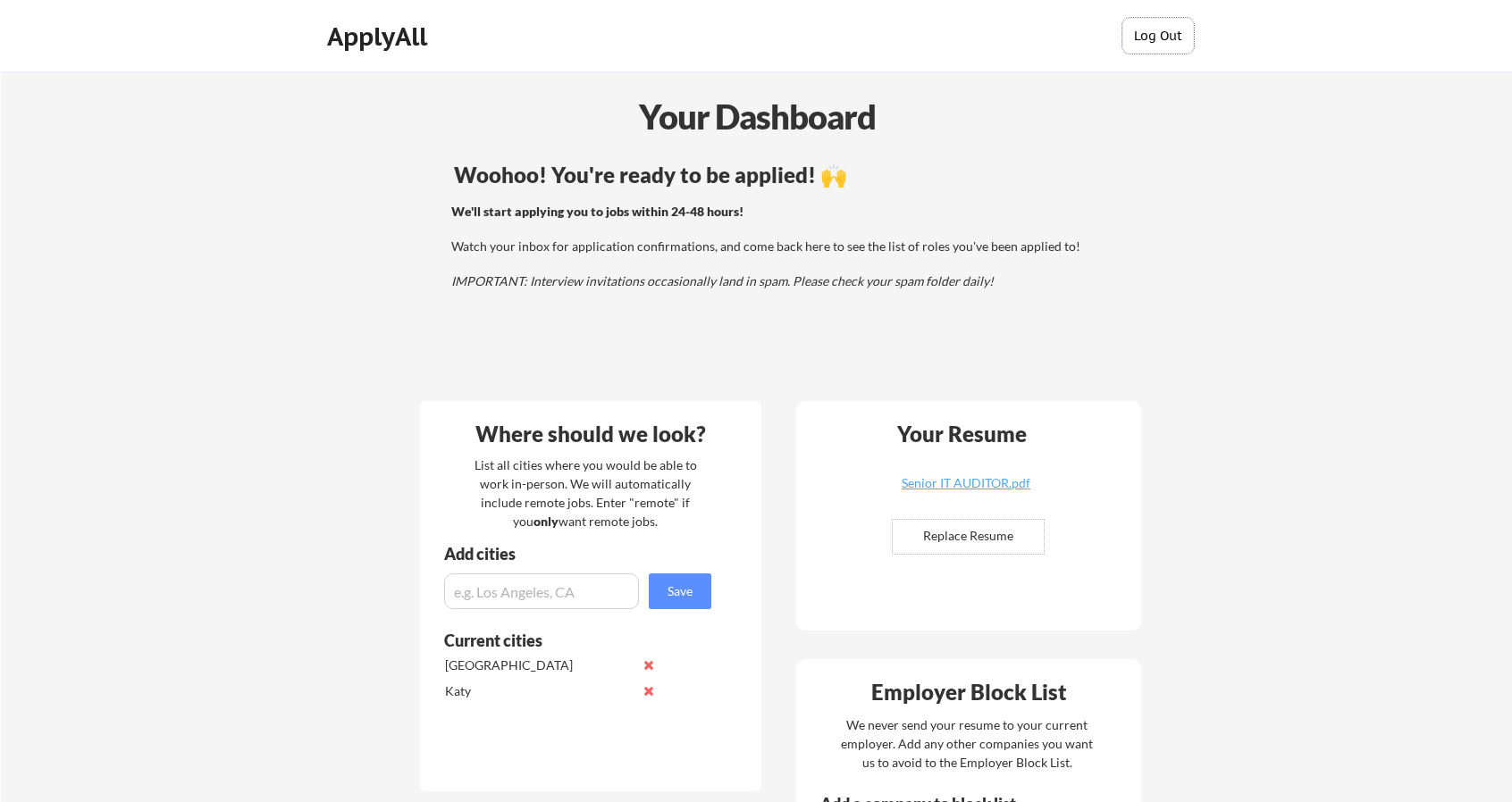
click at [1159, 43] on button "Log Out" at bounding box center [1157, 35] width 71 height 36
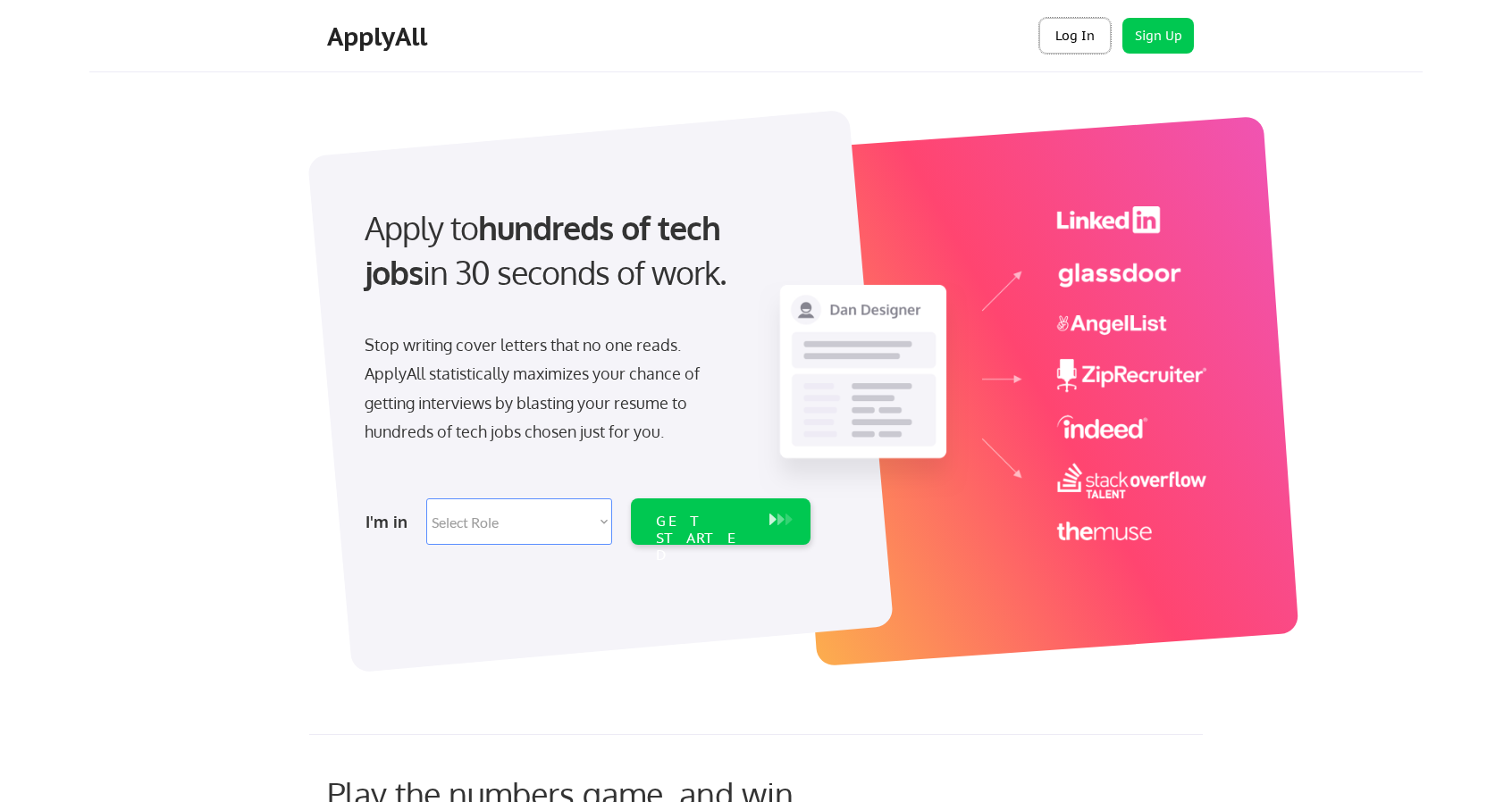
click at [1081, 42] on button "Log In" at bounding box center [1074, 35] width 71 height 36
